Goal: Use online tool/utility

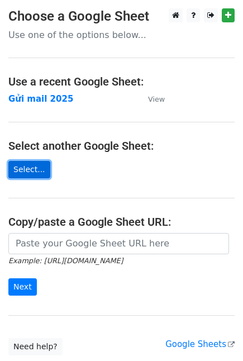
click at [20, 166] on link "Select..." at bounding box center [29, 169] width 42 height 17
click at [34, 167] on link "Select..." at bounding box center [29, 169] width 42 height 17
click at [22, 165] on link "Select..." at bounding box center [29, 169] width 42 height 17
click at [32, 167] on link "Select..." at bounding box center [29, 169] width 42 height 17
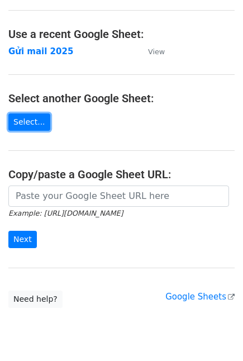
scroll to position [62, 0]
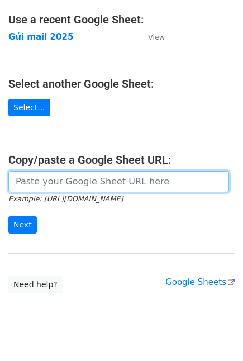
click at [48, 171] on input "url" at bounding box center [118, 181] width 221 height 21
paste input "https://docs.google.com/spreadsheets/d/10tN2fShxrWp4d9W3Jen_e4kp9ztwRlk7/edit?u…"
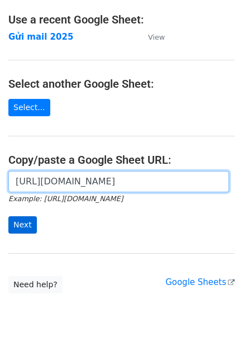
type input "https://docs.google.com/spreadsheets/d/10tN2fShxrWp4d9W3Jen_e4kp9ztwRlk7/edit?u…"
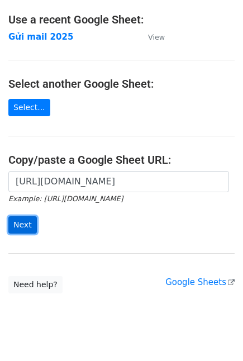
click at [23, 223] on input "Next" at bounding box center [22, 224] width 29 height 17
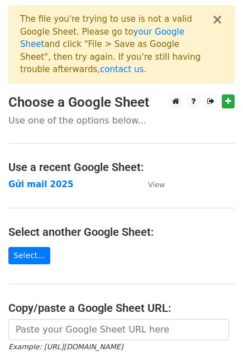
click at [26, 252] on main "× The file you're trying to use is not a valid Google Sheet. Please go to your …" at bounding box center [121, 223] width 243 height 435
click at [26, 247] on link "Select..." at bounding box center [29, 255] width 42 height 17
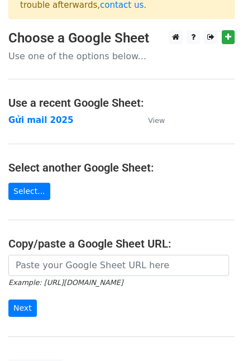
scroll to position [51, 0]
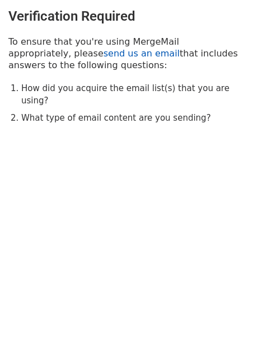
click at [103, 58] on link "send us an email" at bounding box center [141, 53] width 76 height 11
click at [103, 54] on link "send us an email" at bounding box center [141, 53] width 76 height 11
